Goal: Transaction & Acquisition: Purchase product/service

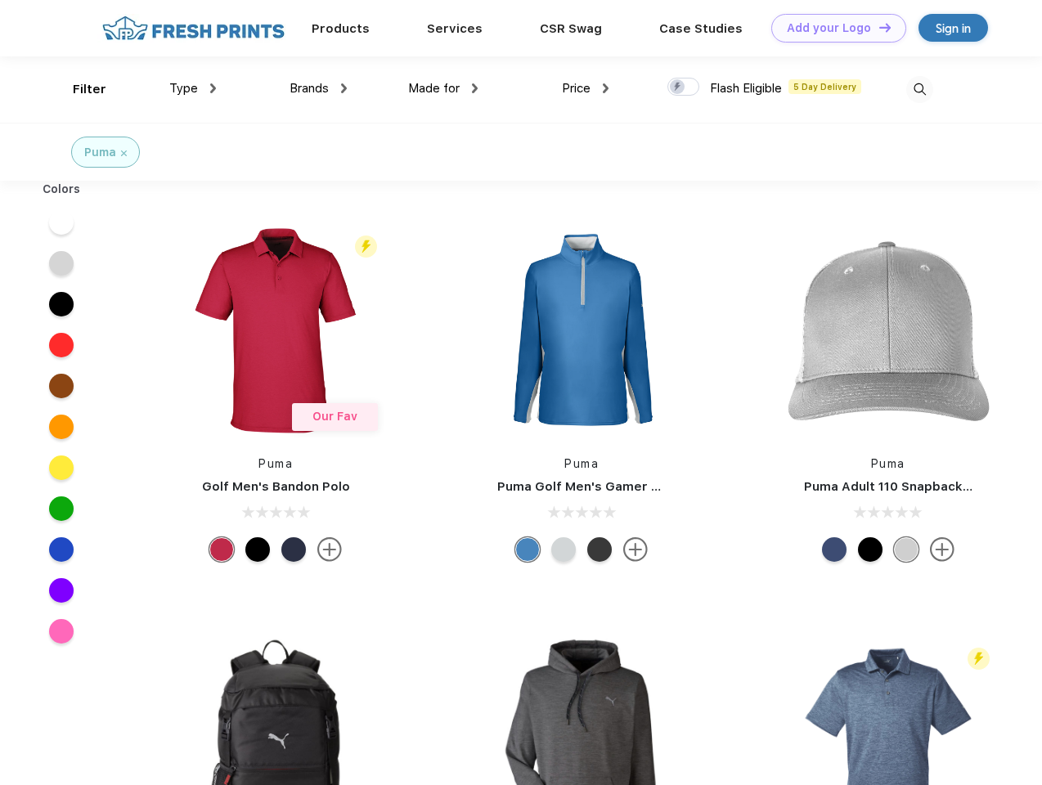
click at [833, 28] on link "Add your Logo Design Tool" at bounding box center [839, 28] width 135 height 29
click at [0, 0] on div "Design Tool" at bounding box center [0, 0] width 0 height 0
click at [878, 27] on link "Add your Logo Design Tool" at bounding box center [839, 28] width 135 height 29
click at [79, 89] on div "Filter" at bounding box center [90, 89] width 34 height 19
click at [193, 88] on span "Type" at bounding box center [183, 88] width 29 height 15
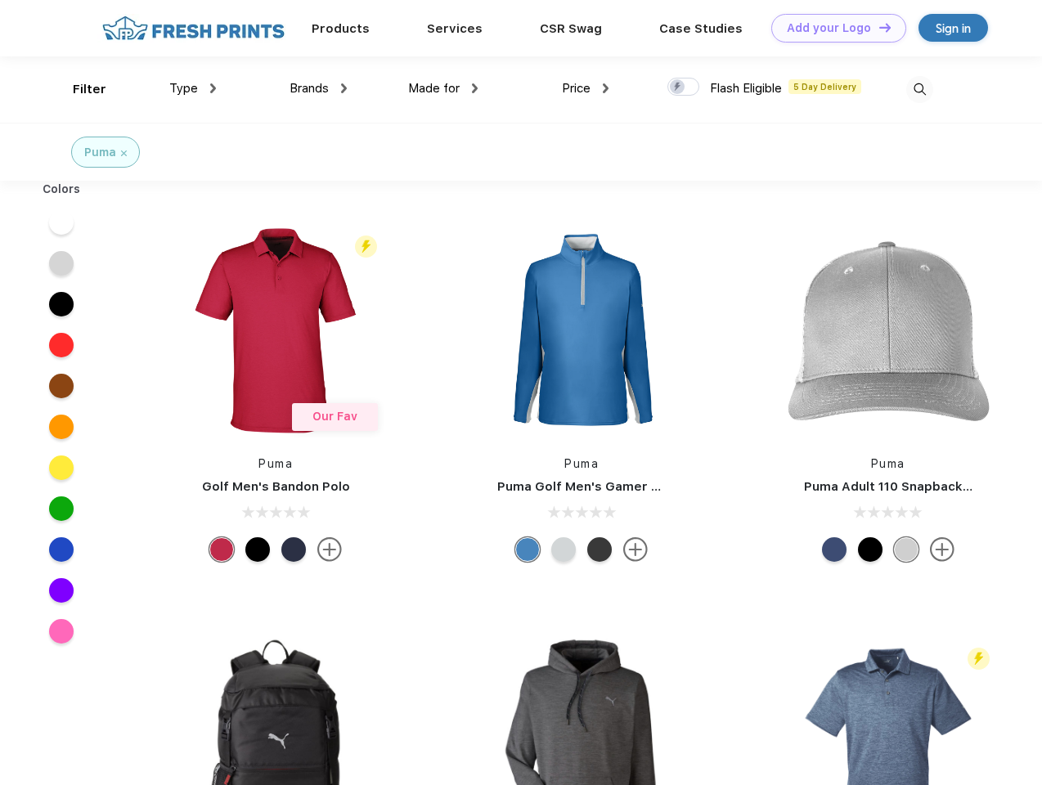
click at [318, 88] on span "Brands" at bounding box center [309, 88] width 39 height 15
click at [443, 88] on span "Made for" at bounding box center [434, 88] width 52 height 15
click at [586, 88] on span "Price" at bounding box center [576, 88] width 29 height 15
click at [684, 88] on div at bounding box center [684, 87] width 32 height 18
click at [678, 88] on input "checkbox" at bounding box center [673, 82] width 11 height 11
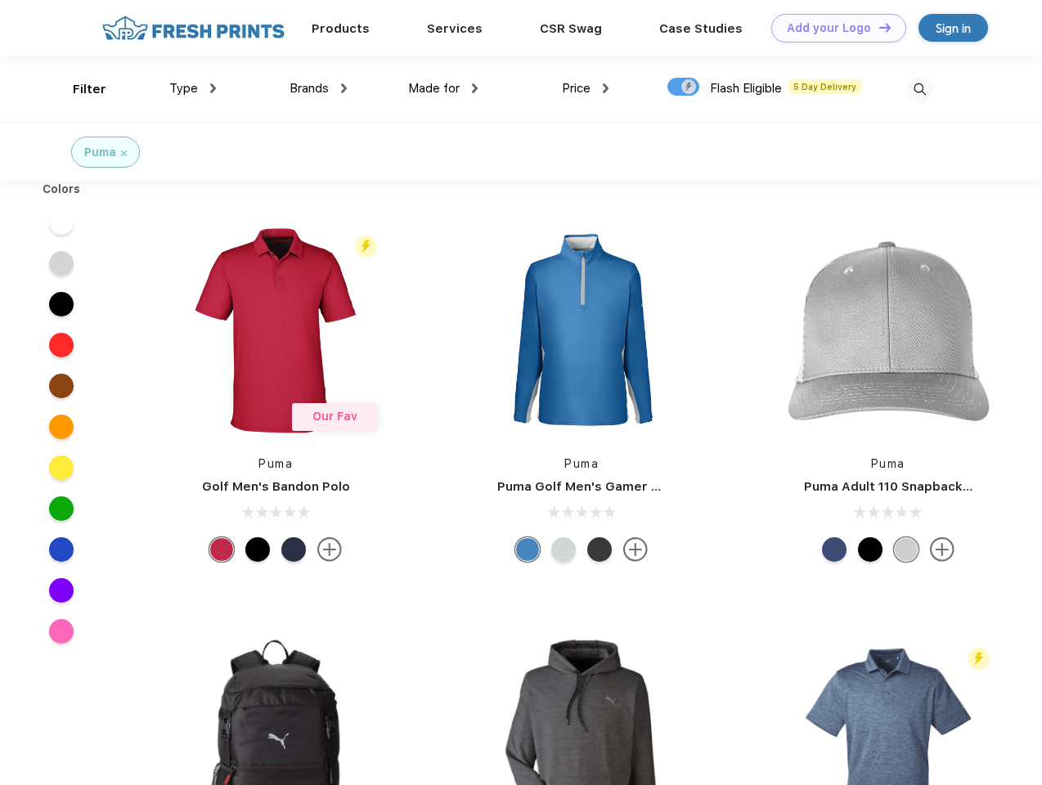
click at [920, 89] on img at bounding box center [920, 89] width 27 height 27
